Goal: Transaction & Acquisition: Download file/media

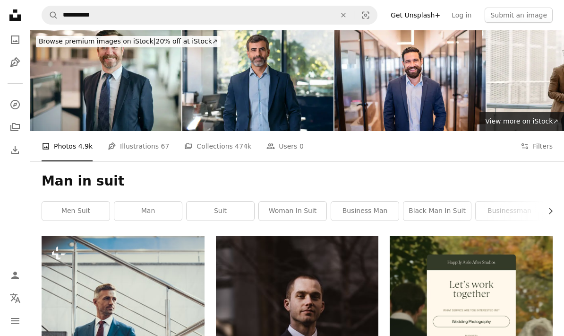
scroll to position [21433, 0]
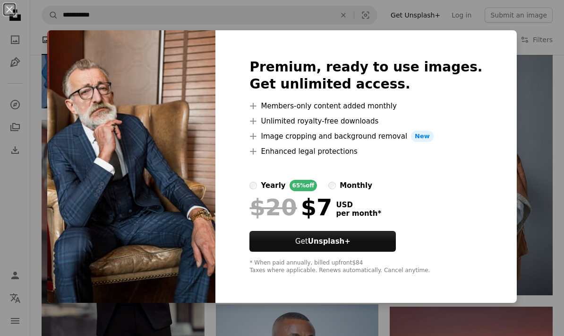
click at [536, 103] on div "An X shape Premium, ready to use images. Get unlimited access. A plus sign Memb…" at bounding box center [282, 168] width 564 height 336
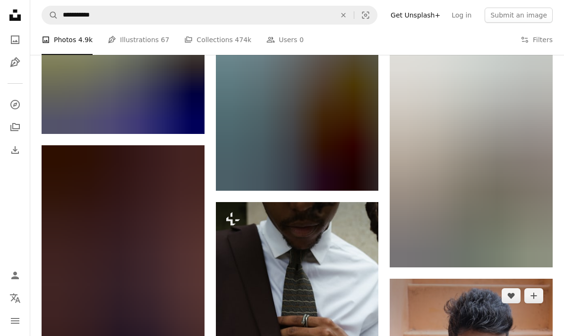
scroll to position [26661, 0]
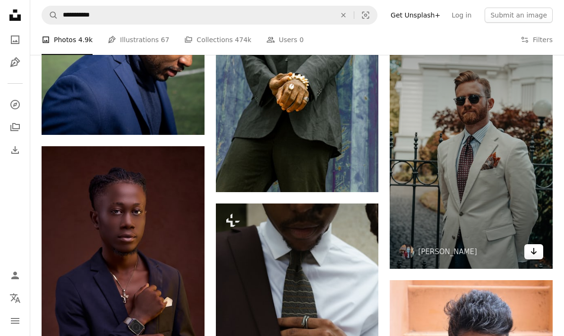
click at [535, 249] on icon "Download" at bounding box center [534, 251] width 6 height 7
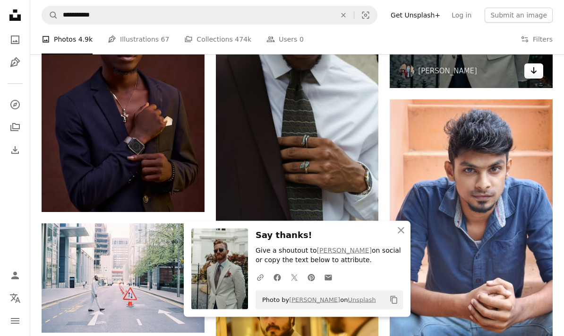
scroll to position [26845, 0]
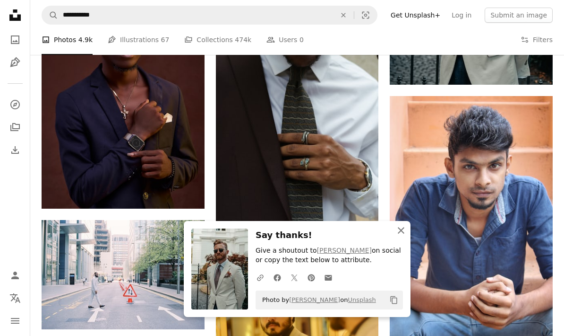
click at [401, 236] on icon "An X shape" at bounding box center [401, 230] width 11 height 11
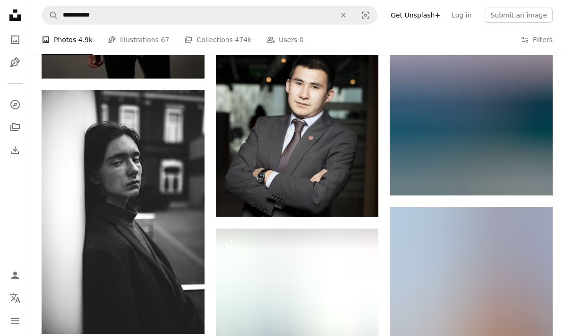
scroll to position [37790, 0]
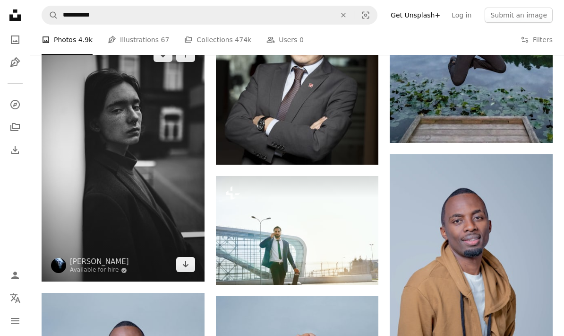
click at [176, 232] on img at bounding box center [123, 159] width 163 height 244
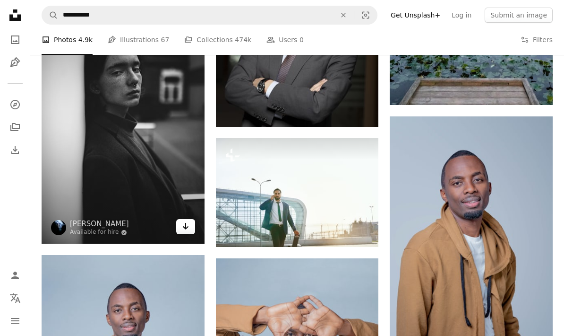
click at [184, 225] on icon "Arrow pointing down" at bounding box center [186, 225] width 8 height 11
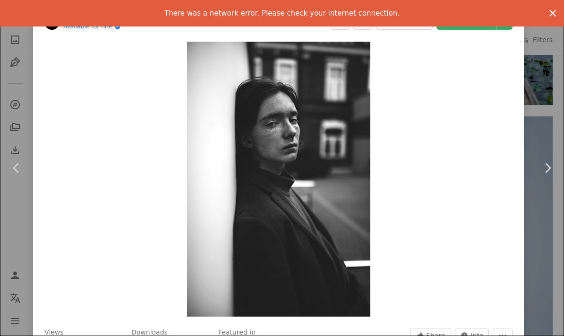
click at [553, 12] on icon "An X shape" at bounding box center [552, 13] width 11 height 11
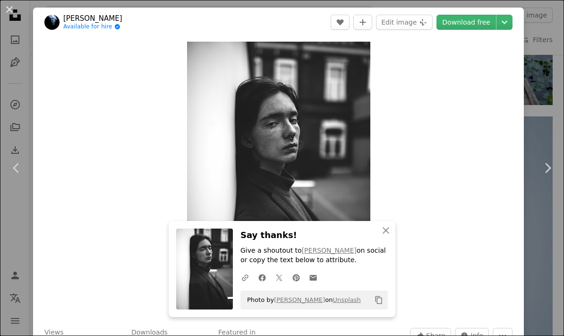
scroll to position [0, 0]
click at [387, 231] on icon "button" at bounding box center [386, 230] width 7 height 7
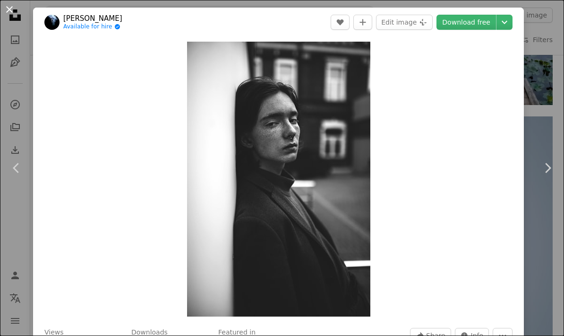
click at [12, 13] on button "An X shape" at bounding box center [9, 9] width 11 height 11
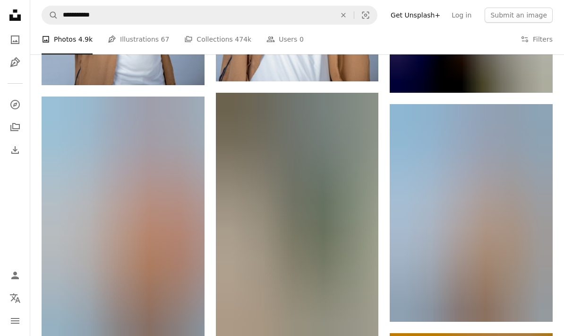
scroll to position [38229, 0]
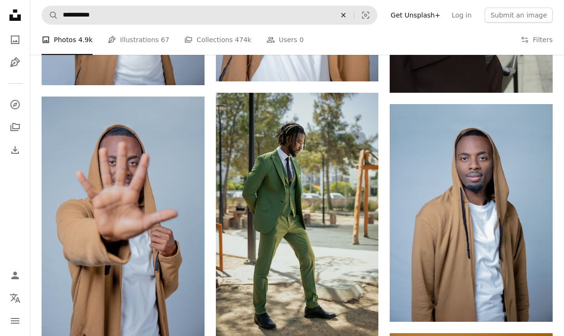
click at [354, 16] on icon "An X shape" at bounding box center [343, 15] width 21 height 8
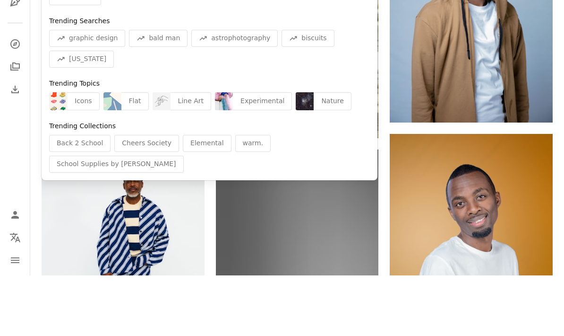
scroll to position [38370, 0]
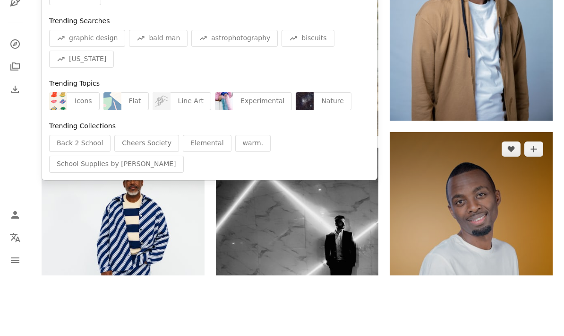
click at [484, 192] on img at bounding box center [471, 315] width 163 height 247
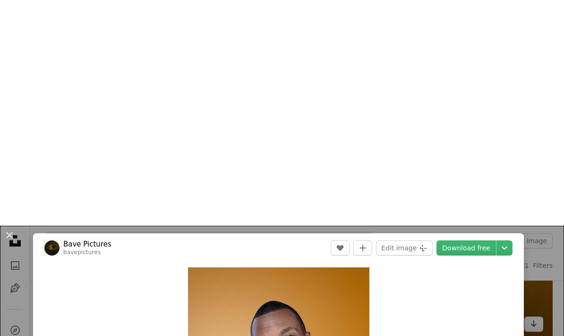
scroll to position [38709, 0]
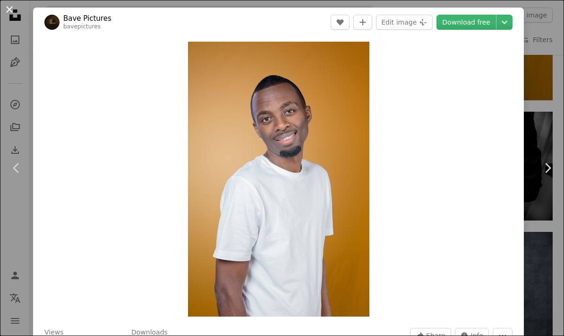
click at [13, 15] on button "An X shape" at bounding box center [9, 9] width 11 height 11
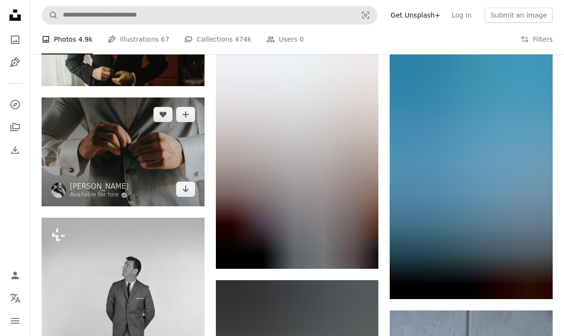
scroll to position [40983, 0]
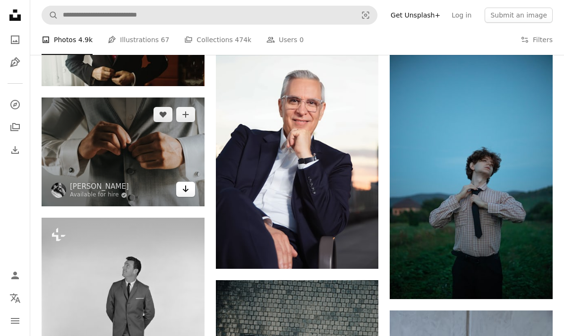
click at [189, 183] on icon "Arrow pointing down" at bounding box center [186, 188] width 8 height 11
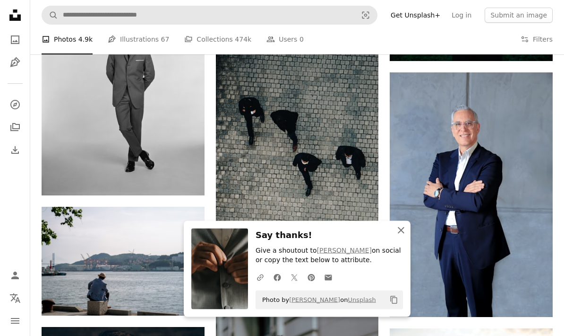
click at [402, 236] on icon "An X shape" at bounding box center [401, 230] width 11 height 11
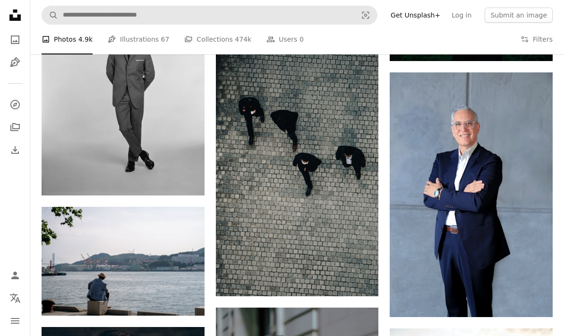
scroll to position [41221, 0]
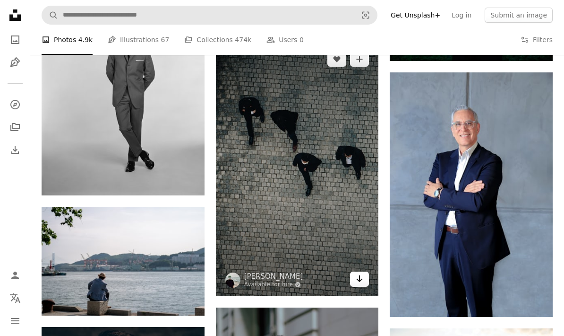
click at [363, 278] on icon "Arrow pointing down" at bounding box center [360, 278] width 8 height 11
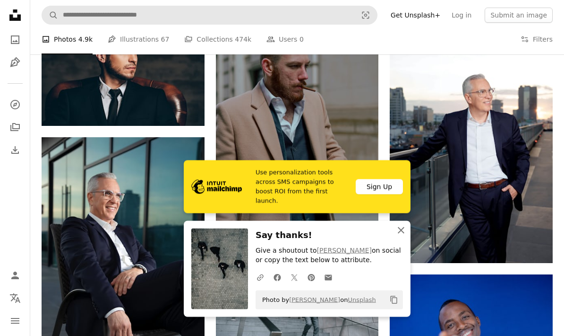
click at [404, 236] on icon "An X shape" at bounding box center [401, 230] width 11 height 11
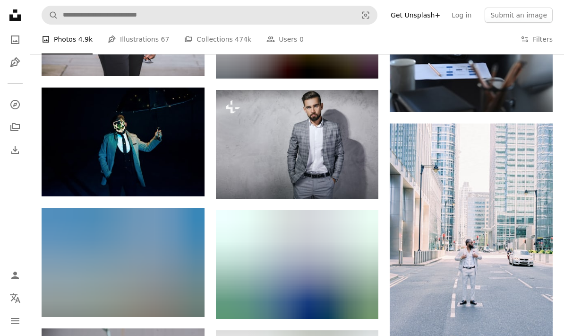
scroll to position [51620, 0]
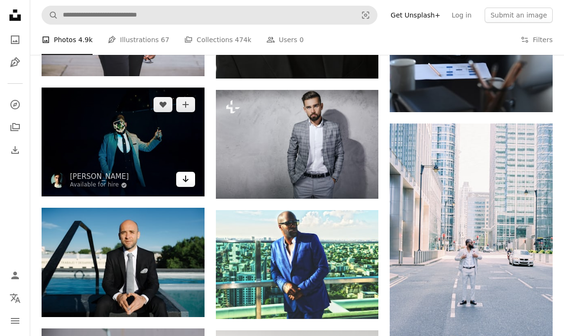
click at [188, 173] on icon "Arrow pointing down" at bounding box center [186, 178] width 8 height 11
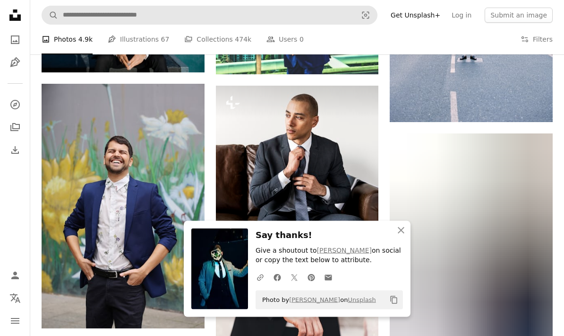
scroll to position [51871, 0]
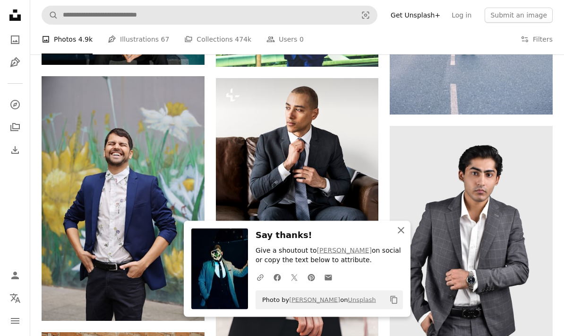
click at [404, 236] on icon "An X shape" at bounding box center [401, 230] width 11 height 11
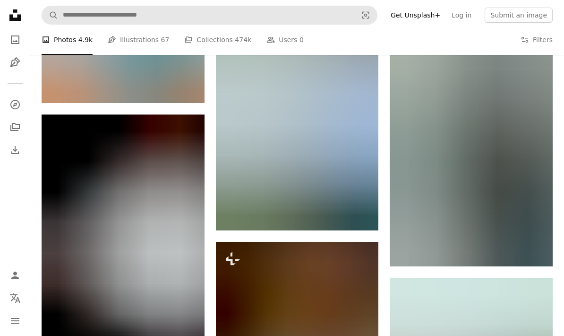
scroll to position [53070, 0]
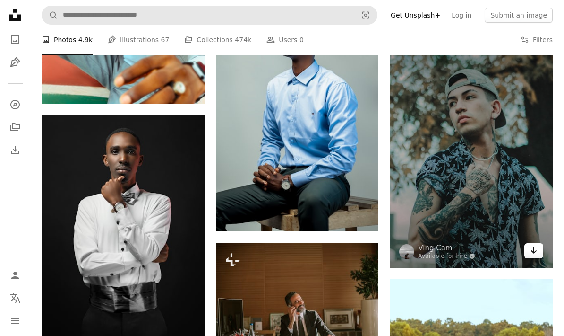
click at [536, 250] on icon "Arrow pointing down" at bounding box center [534, 249] width 8 height 11
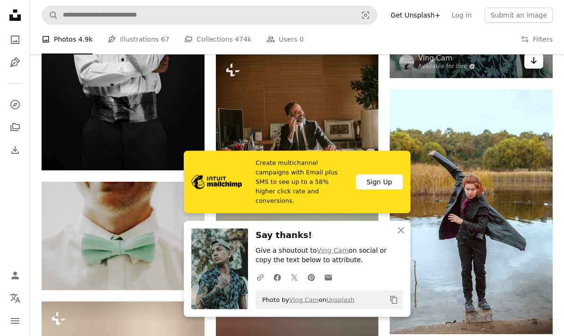
scroll to position [53463, 0]
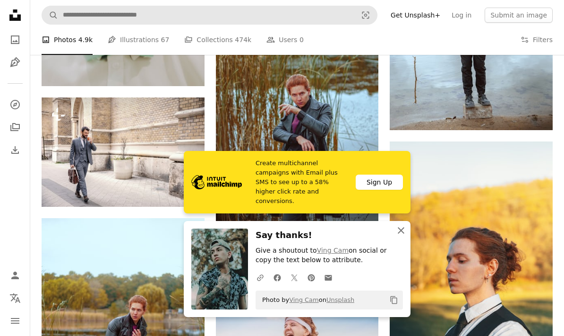
click at [401, 236] on icon "An X shape" at bounding box center [401, 230] width 11 height 11
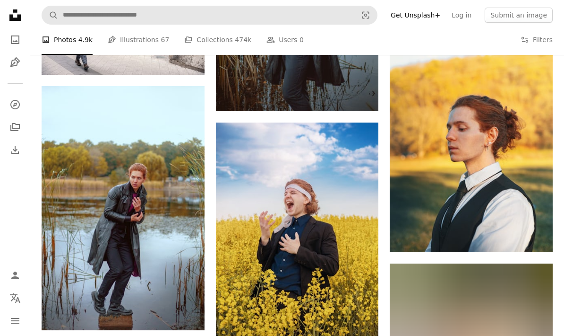
scroll to position [53604, 0]
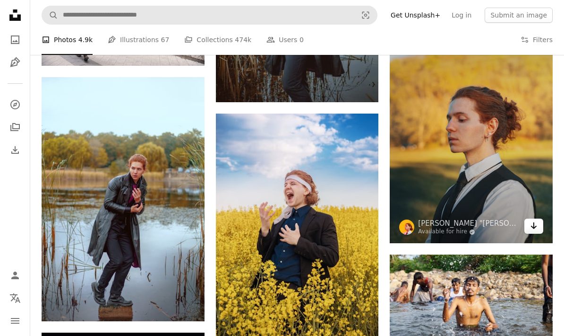
click at [538, 224] on link "Arrow pointing down" at bounding box center [534, 225] width 19 height 15
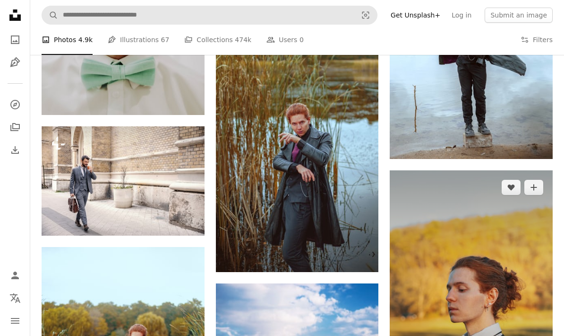
scroll to position [53434, 0]
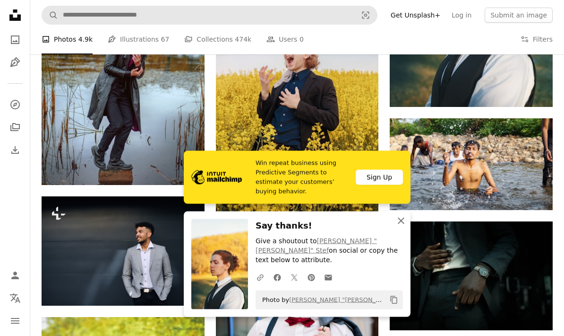
click at [403, 224] on icon "button" at bounding box center [401, 220] width 7 height 7
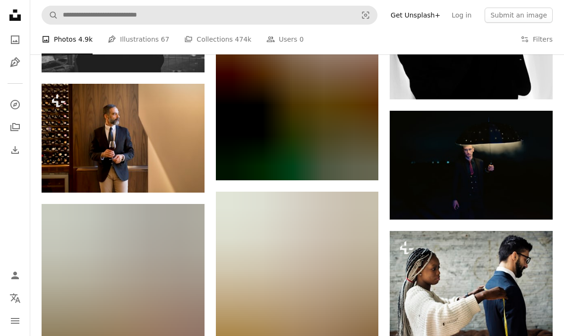
scroll to position [58862, 0]
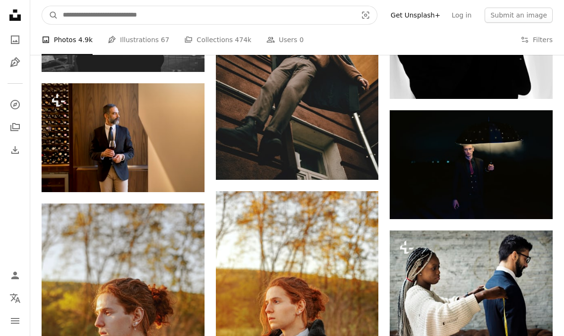
click at [350, 19] on input "Find visuals sitewide" at bounding box center [206, 15] width 296 height 18
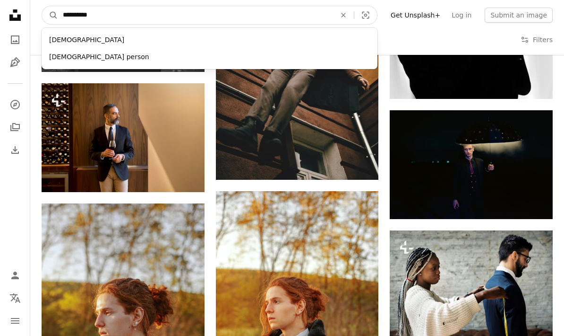
type input "**********"
click at [50, 15] on button "A magnifying glass" at bounding box center [50, 15] width 16 height 18
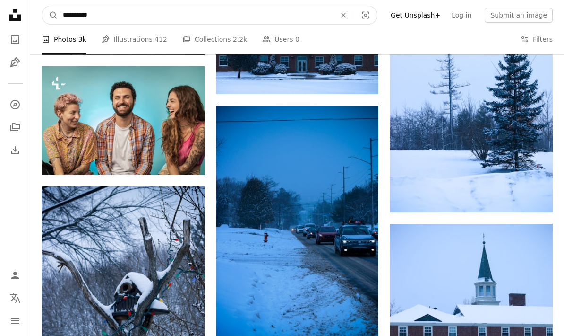
click at [317, 13] on input "**********" at bounding box center [195, 15] width 275 height 18
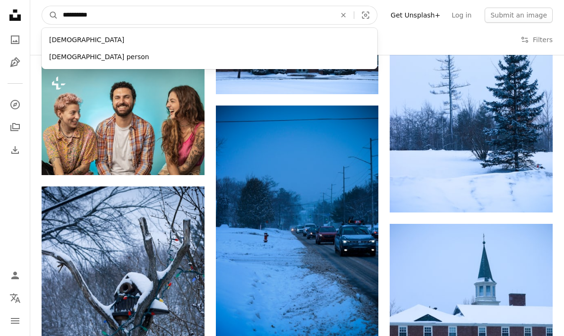
scroll to position [2100, 0]
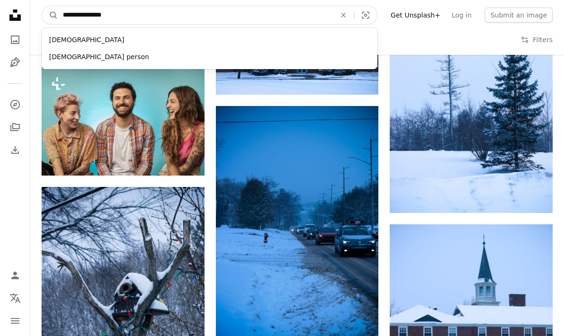
type input "**********"
click at [50, 15] on button "A magnifying glass" at bounding box center [50, 15] width 16 height 18
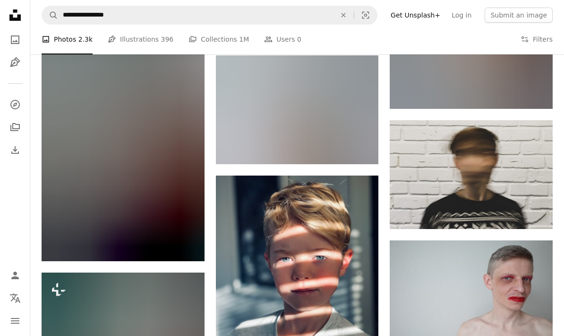
scroll to position [4562, 0]
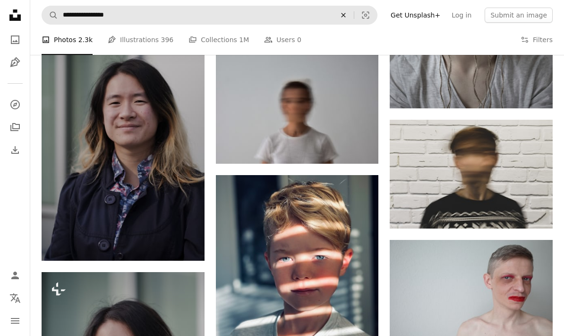
click at [352, 17] on icon "An X shape" at bounding box center [343, 15] width 21 height 8
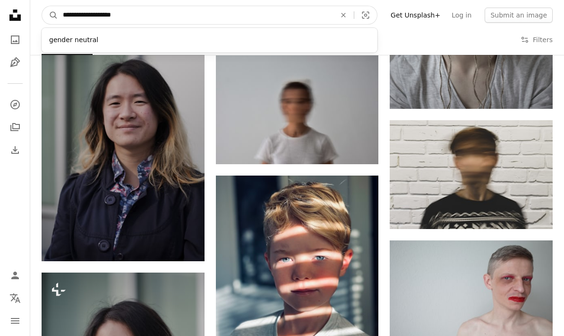
type input "**********"
click at [50, 15] on button "A magnifying glass" at bounding box center [50, 15] width 16 height 18
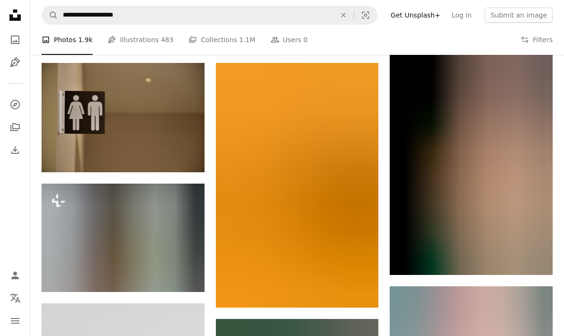
scroll to position [1165, 0]
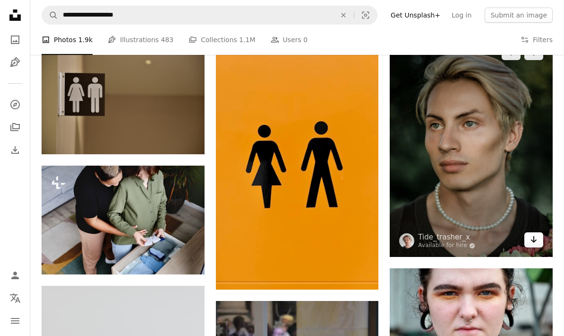
click at [541, 242] on link "Arrow pointing down" at bounding box center [534, 239] width 19 height 15
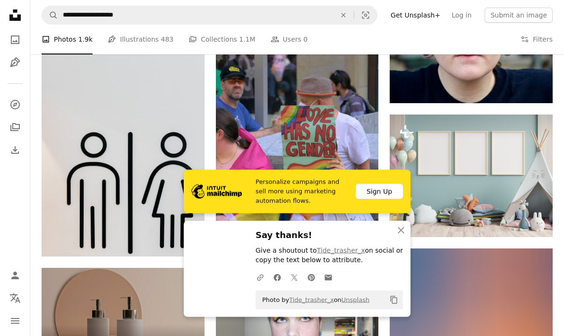
scroll to position [1438, 0]
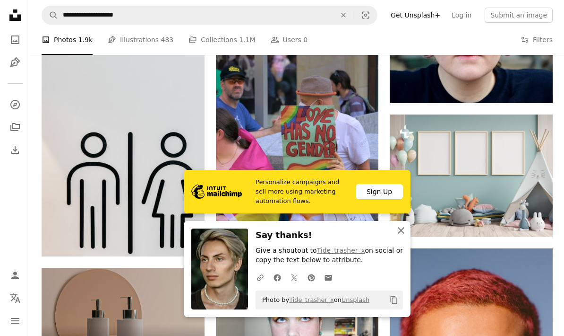
click at [404, 233] on icon "button" at bounding box center [401, 230] width 7 height 7
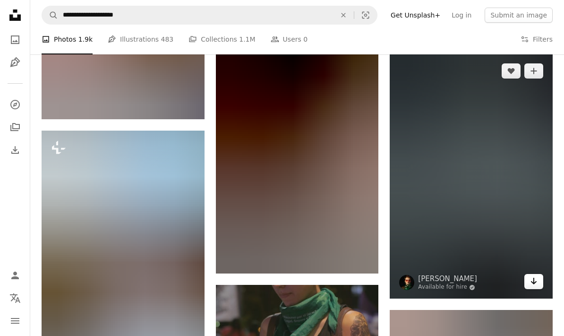
scroll to position [16723, 0]
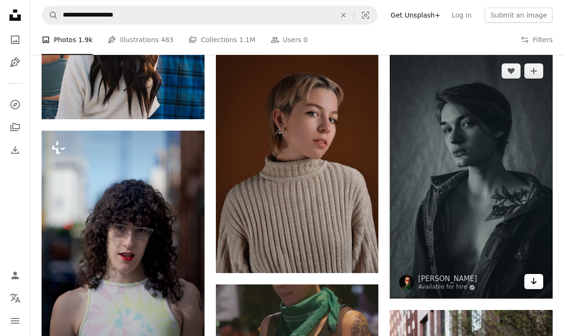
click at [534, 277] on icon "Download" at bounding box center [534, 280] width 6 height 7
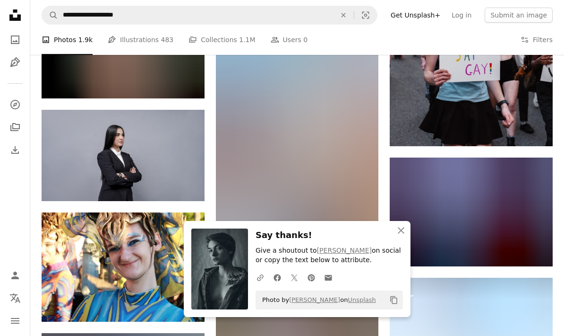
scroll to position [17143, 0]
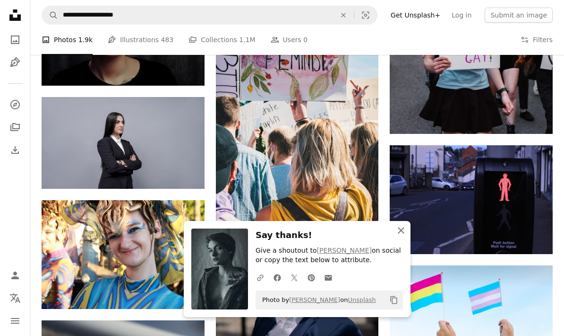
click at [404, 236] on icon "An X shape" at bounding box center [401, 230] width 11 height 11
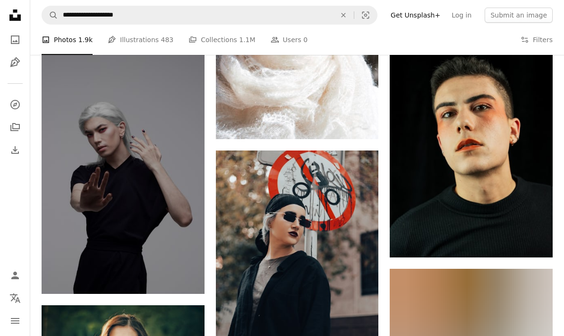
scroll to position [20662, 0]
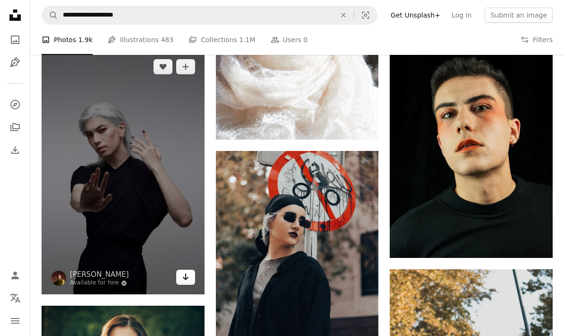
click at [187, 275] on icon "Arrow pointing down" at bounding box center [186, 276] width 8 height 11
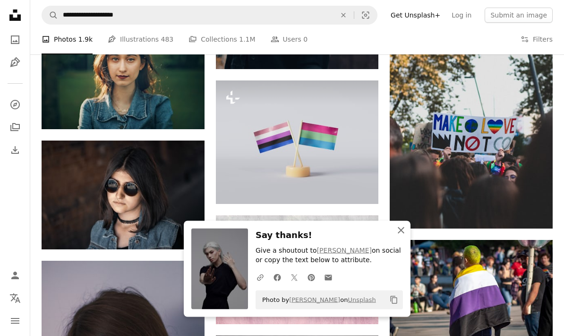
click at [407, 240] on button "An X shape Close" at bounding box center [401, 230] width 19 height 19
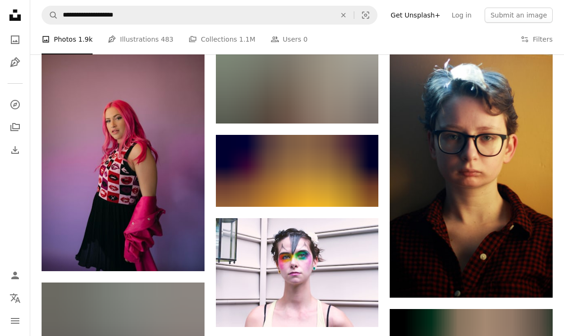
scroll to position [26526, 0]
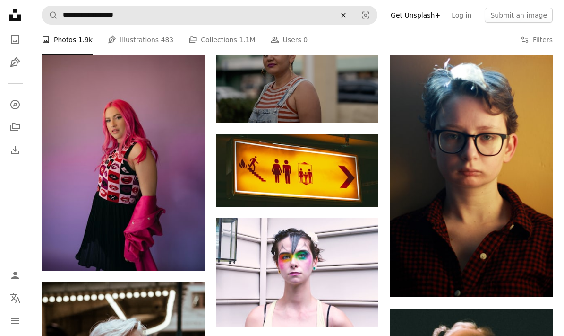
click at [345, 19] on button "An X shape" at bounding box center [343, 15] width 21 height 18
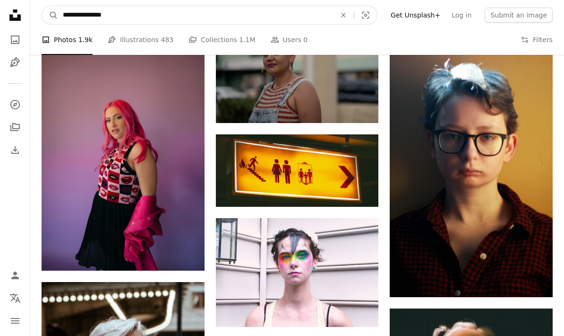
type input "**********"
click at [50, 15] on button "A magnifying glass" at bounding box center [50, 15] width 16 height 18
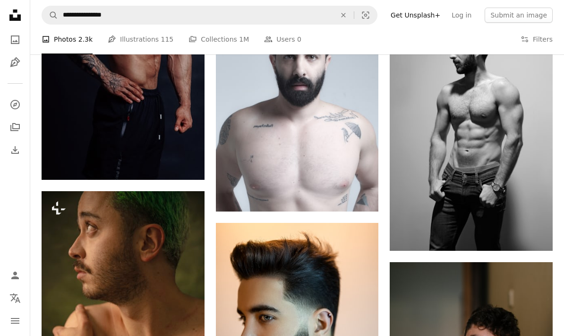
scroll to position [2971, 0]
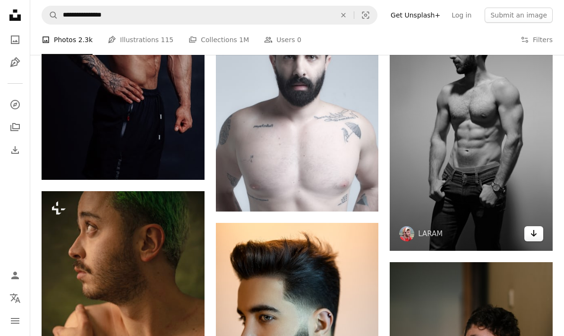
click at [536, 232] on icon "Download" at bounding box center [534, 233] width 6 height 7
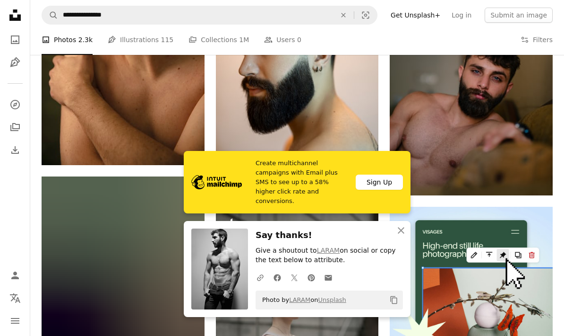
scroll to position [3266, 0]
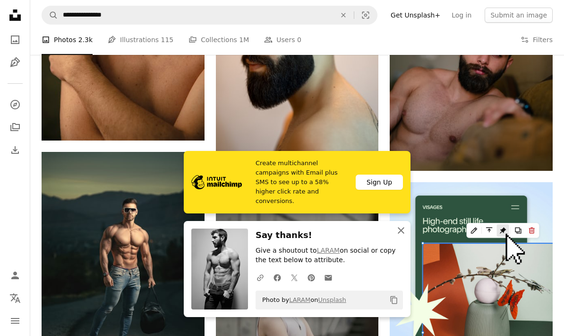
click at [403, 236] on icon "An X shape" at bounding box center [401, 230] width 11 height 11
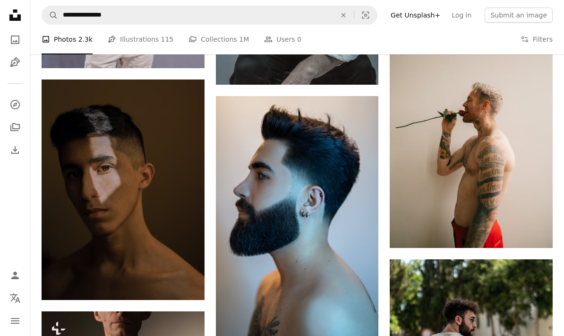
scroll to position [5457, 0]
